Goal: Task Accomplishment & Management: Manage account settings

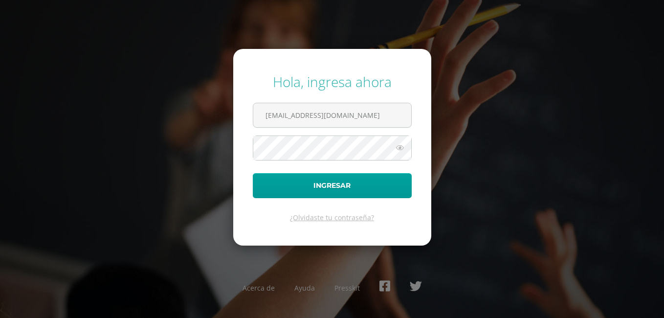
type input "20190145@liceoguatemala.edu.gt"
click at [253, 173] on button "Ingresar" at bounding box center [332, 185] width 159 height 25
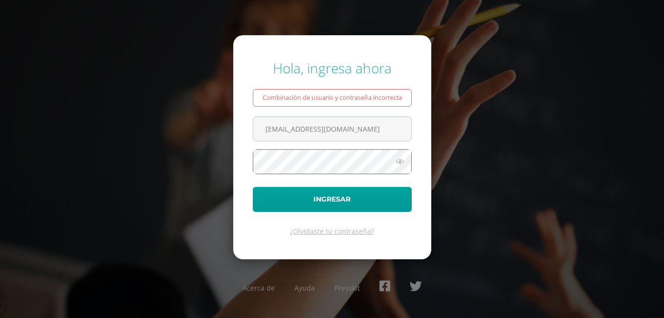
click at [253, 187] on button "Ingresar" at bounding box center [332, 199] width 159 height 25
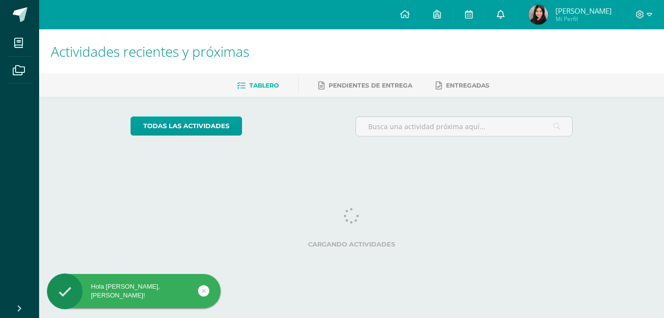
click at [516, 10] on link at bounding box center [500, 14] width 31 height 29
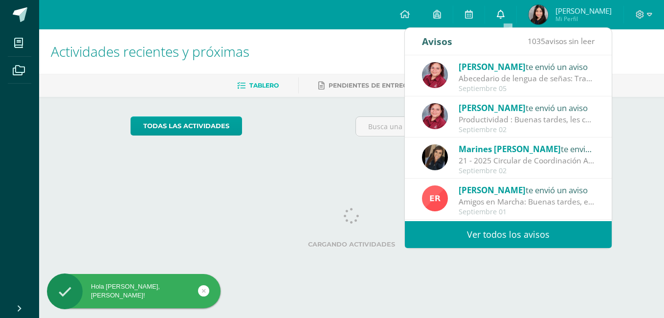
click at [513, 12] on link at bounding box center [500, 14] width 31 height 29
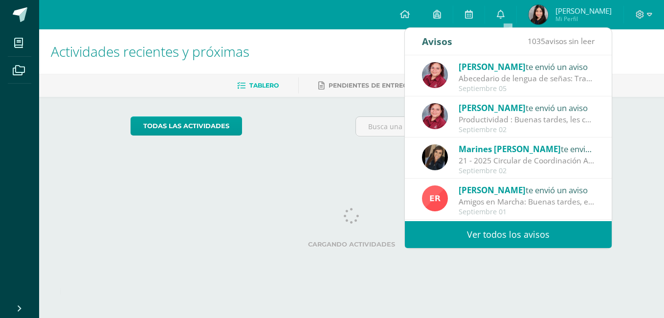
click at [506, 74] on div "Abecedario de lengua de señas: Traerlo impreso y emplasticado o con bolsa prote…" at bounding box center [527, 78] width 136 height 11
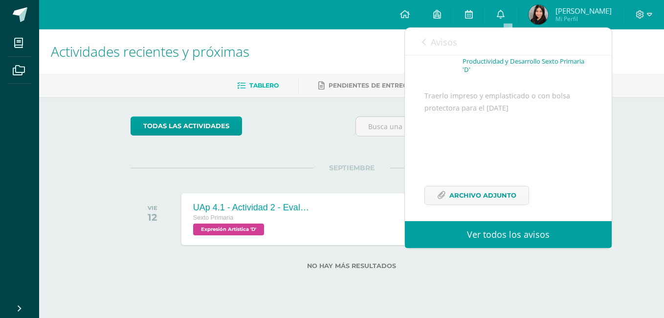
scroll to position [68, 0]
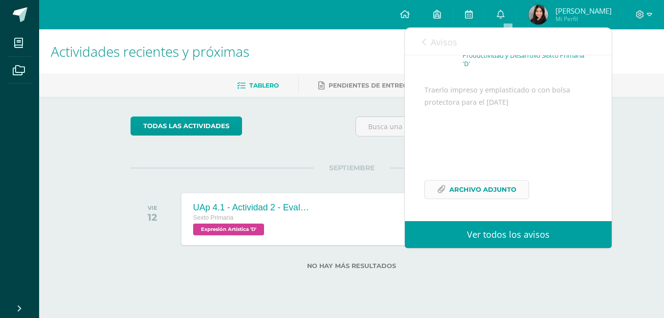
click at [458, 199] on span "Archivo Adjunto" at bounding box center [483, 189] width 67 height 18
click at [475, 173] on div "Traerlo impreso y emplasticado o con bolsa protectora para el 10 de septiembre …" at bounding box center [509, 147] width 168 height 127
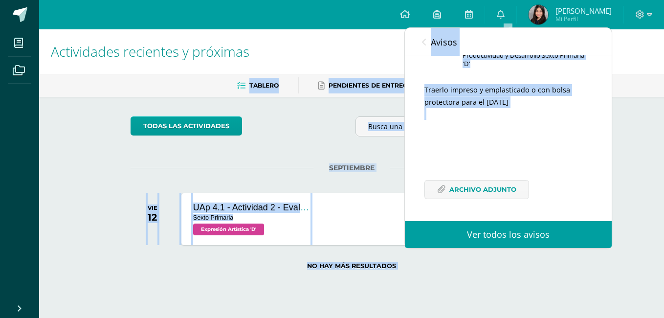
drag, startPoint x: 367, startPoint y: 61, endPoint x: 372, endPoint y: -36, distance: 97.0
click at [372, 0] on html "Hola Paula Griselda, bienvenido a Edoo! Mis cursos Archivos Cerrar panel Cienci…" at bounding box center [332, 150] width 664 height 301
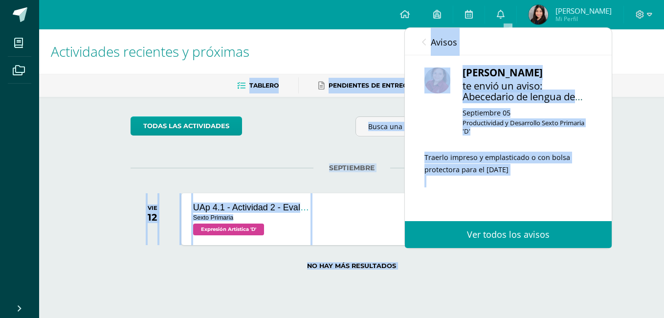
click at [293, 23] on div "Configuración Cerrar sesión Paula Griselda Mi Perfil Mis accesos directos Aún n…" at bounding box center [351, 14] width 625 height 29
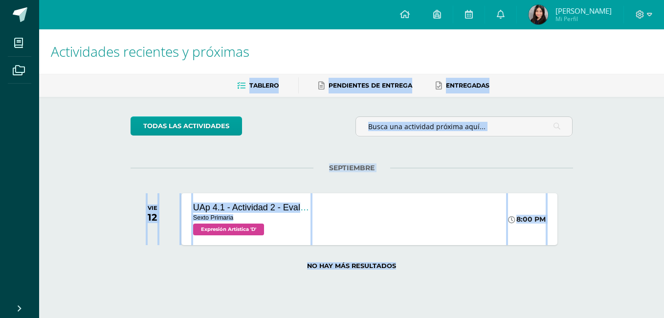
click at [607, 16] on span "Mi Perfil" at bounding box center [584, 19] width 56 height 8
click at [586, 12] on span "Paula Griselda" at bounding box center [584, 11] width 56 height 10
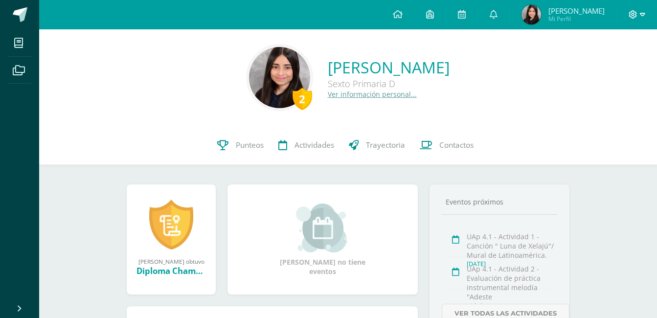
click at [642, 11] on icon at bounding box center [642, 14] width 5 height 9
click at [614, 69] on span "Cerrar sesión" at bounding box center [612, 66] width 44 height 9
